Goal: Task Accomplishment & Management: Complete application form

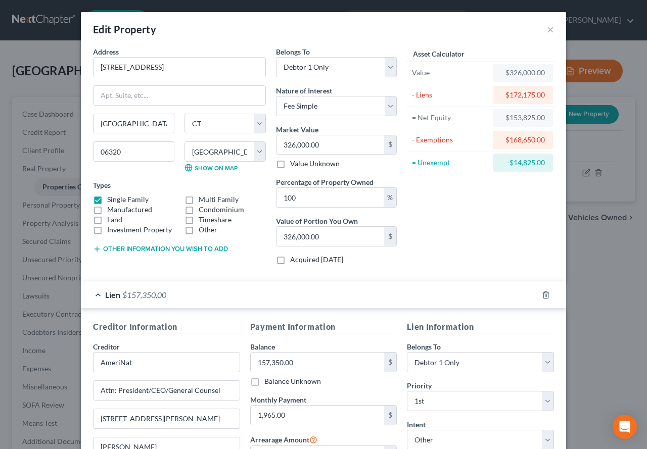
select select "6"
select select "5"
select select "0"
select select "4"
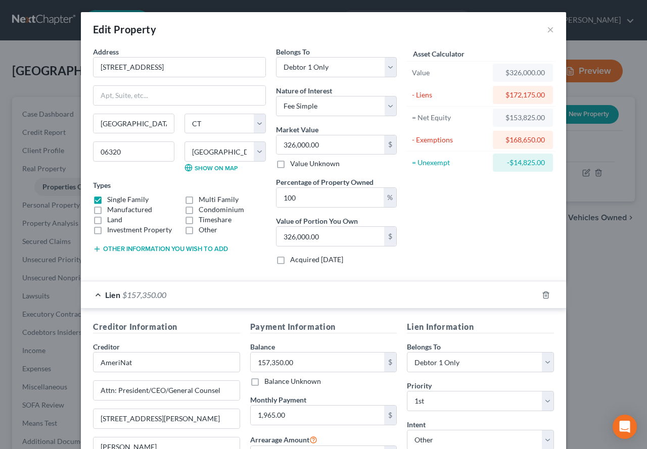
select select "0"
select select "4"
click at [547, 30] on button "×" at bounding box center [550, 29] width 7 height 12
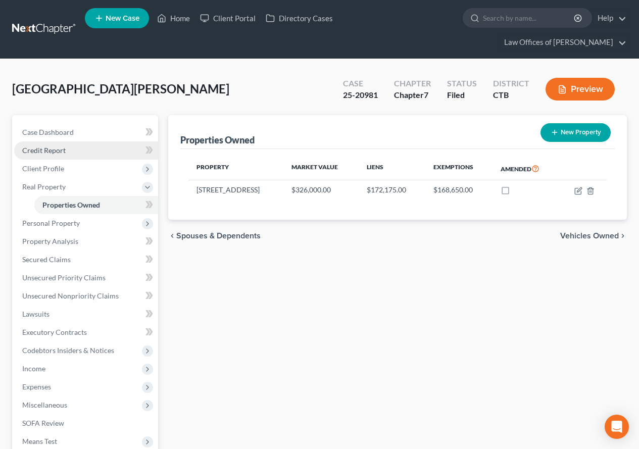
click at [40, 152] on span "Credit Report" at bounding box center [43, 150] width 43 height 9
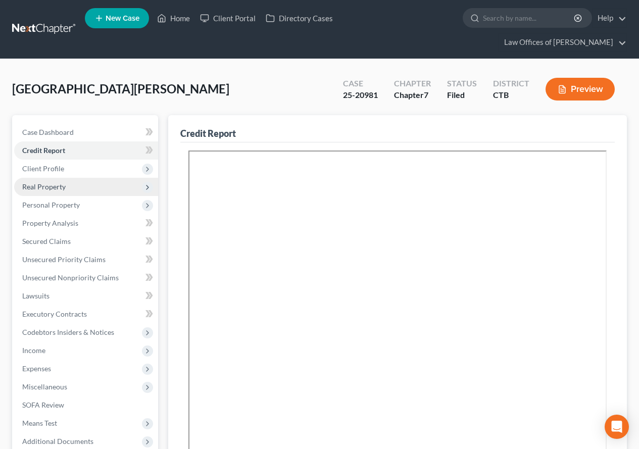
click at [39, 189] on span "Real Property" at bounding box center [43, 186] width 43 height 9
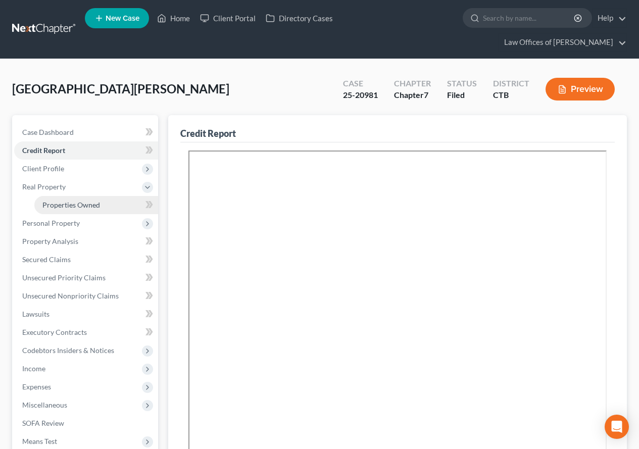
click at [56, 203] on span "Properties Owned" at bounding box center [71, 205] width 58 height 9
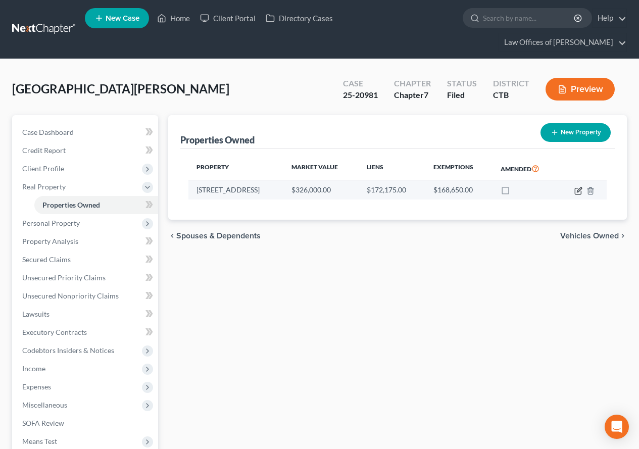
click at [575, 191] on icon "button" at bounding box center [579, 191] width 8 height 8
select select "6"
select select "5"
select select "0"
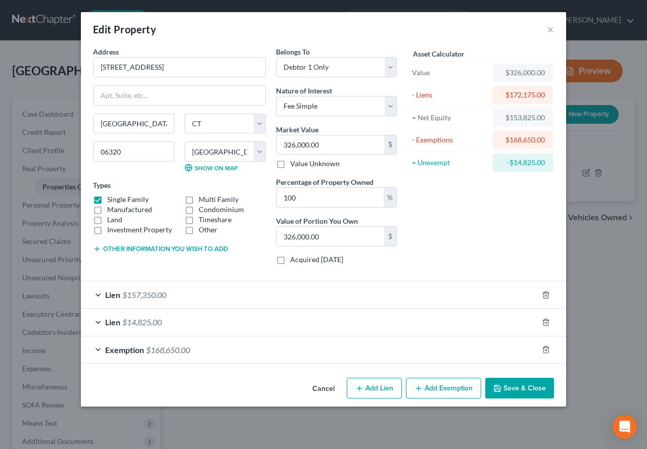
click at [97, 324] on div "Lien $14,825.00" at bounding box center [309, 322] width 457 height 27
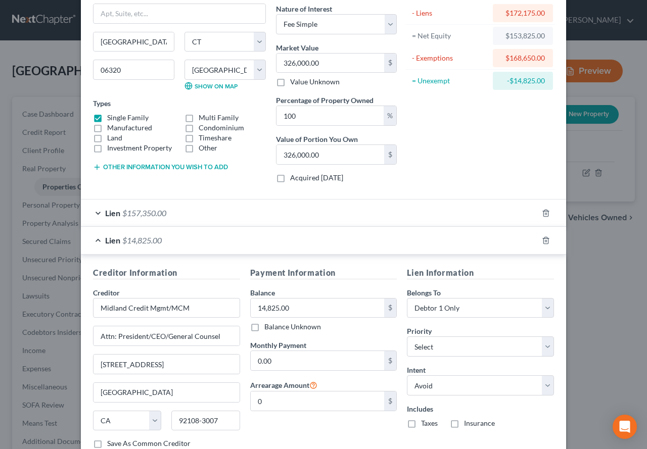
scroll to position [101, 0]
